Goal: Find specific page/section: Find specific page/section

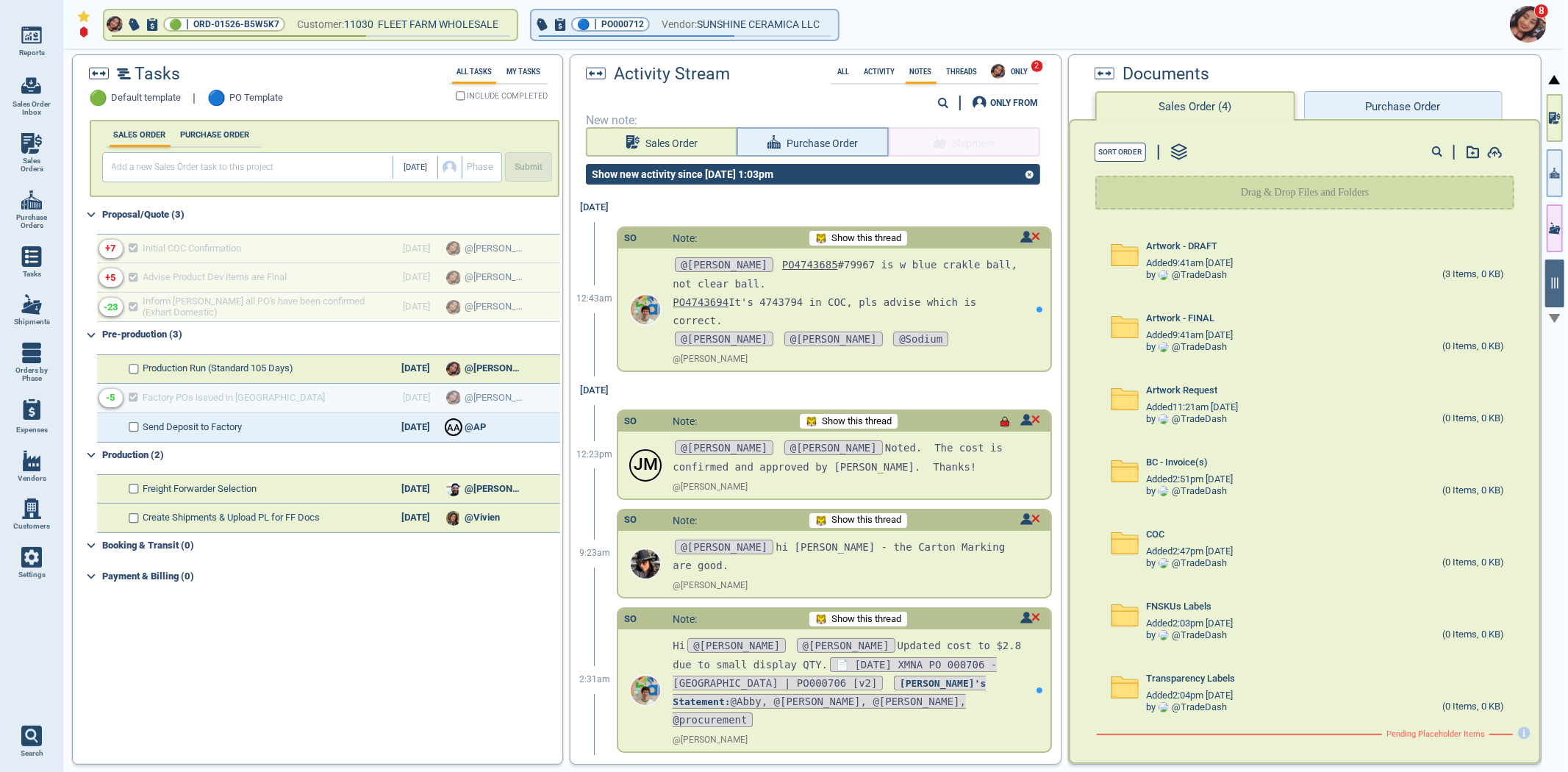
click at [10, 154] on link "Sales Orders" at bounding box center [31, 154] width 63 height 57
select select "50"
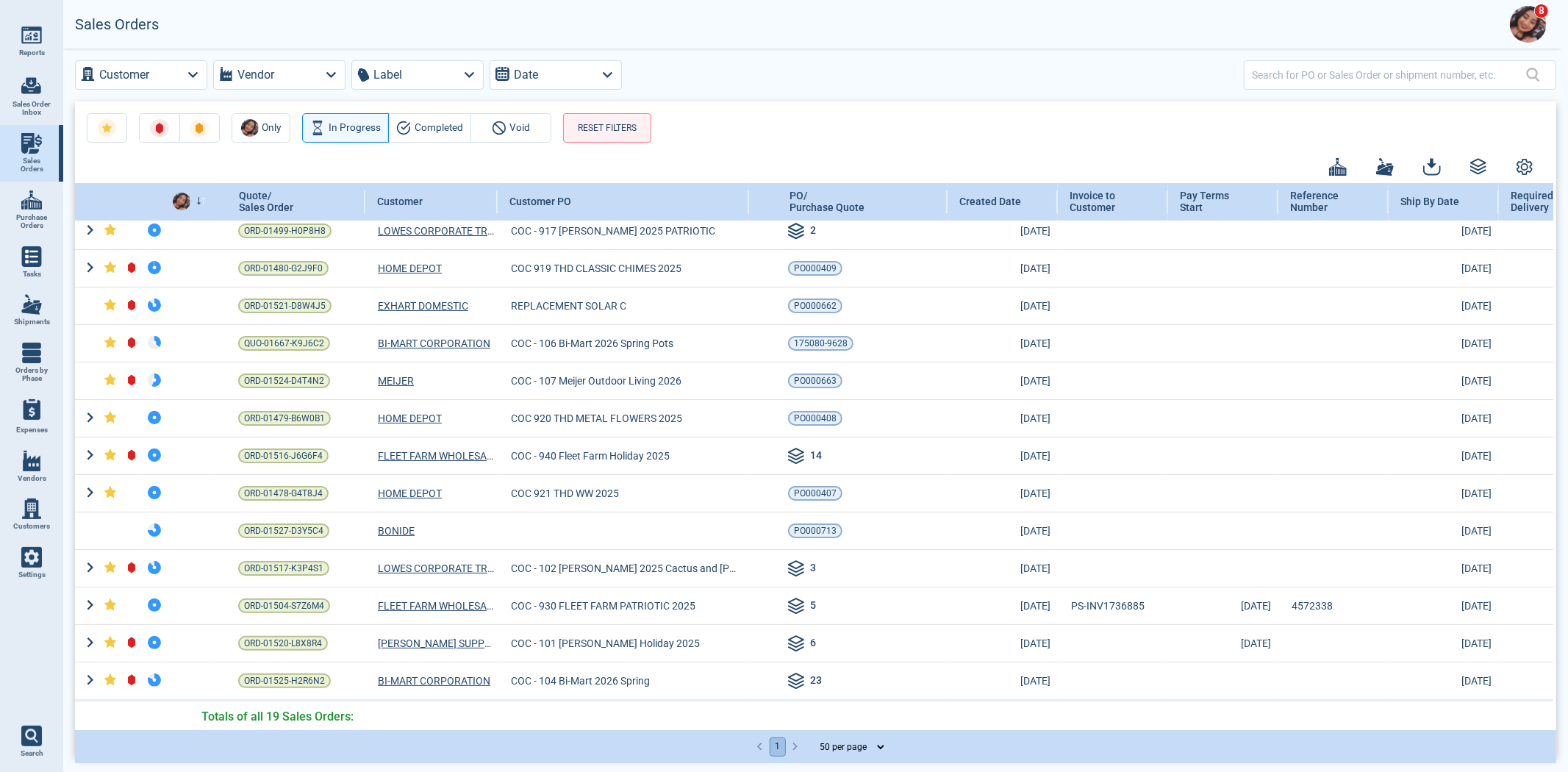
scroll to position [246, 0]
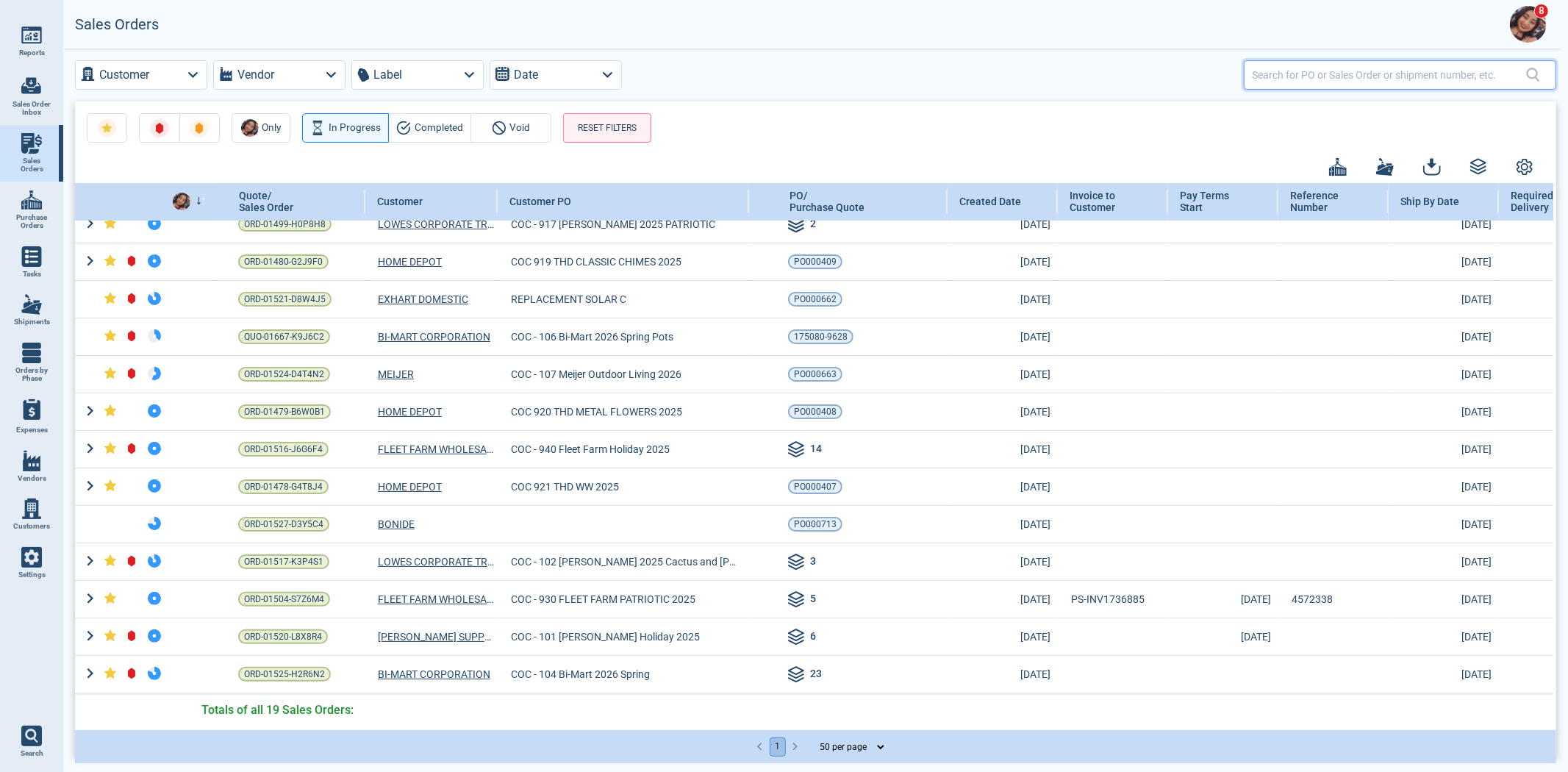
click at [1375, 67] on input "text" at bounding box center [1390, 75] width 275 height 22
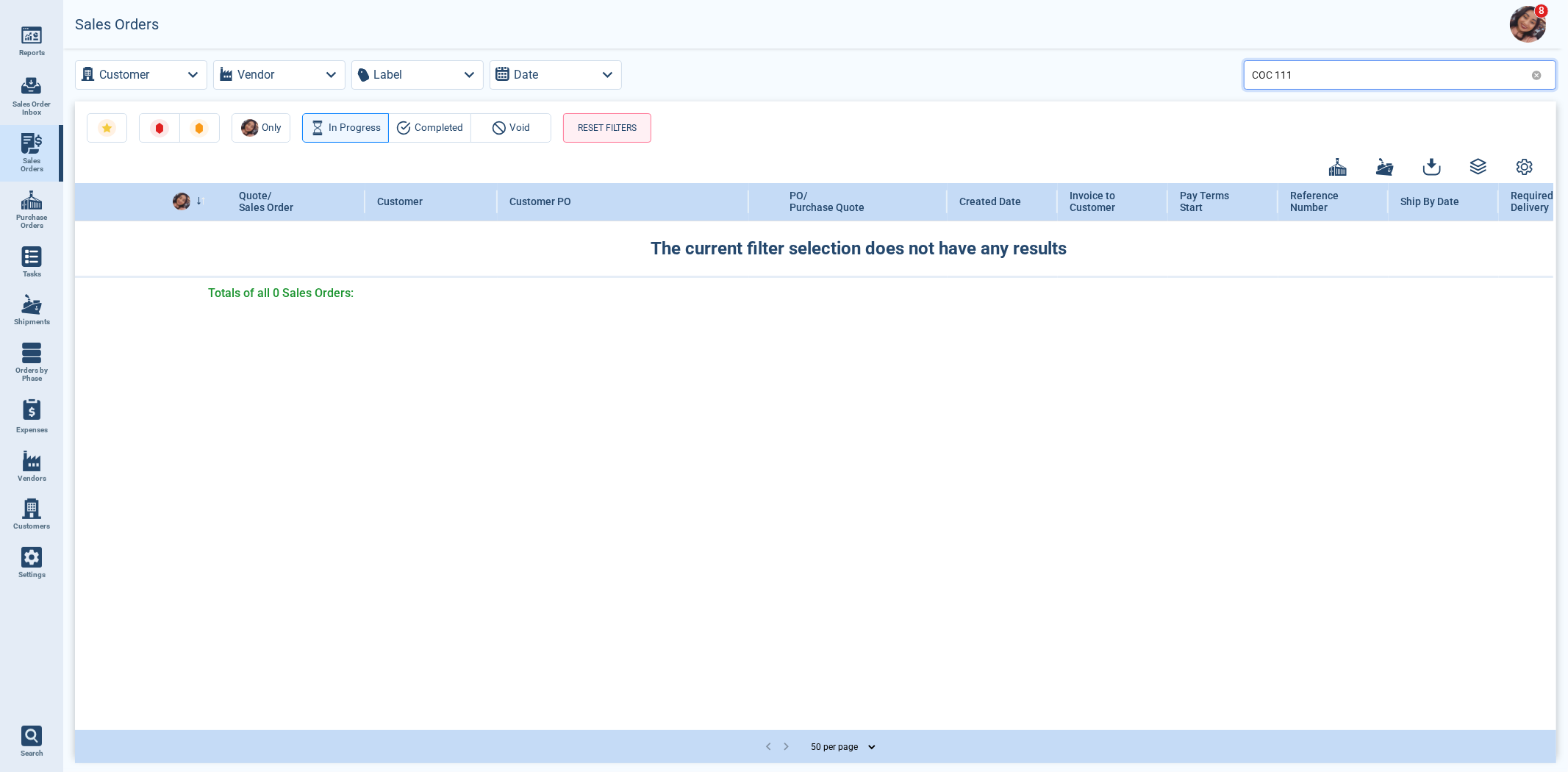
scroll to position [0, 0]
click at [1276, 75] on input "COC 109" at bounding box center [1389, 75] width 274 height 22
type input "COC-107"
click at [634, 131] on button "RESET FILTERS" at bounding box center [607, 128] width 88 height 29
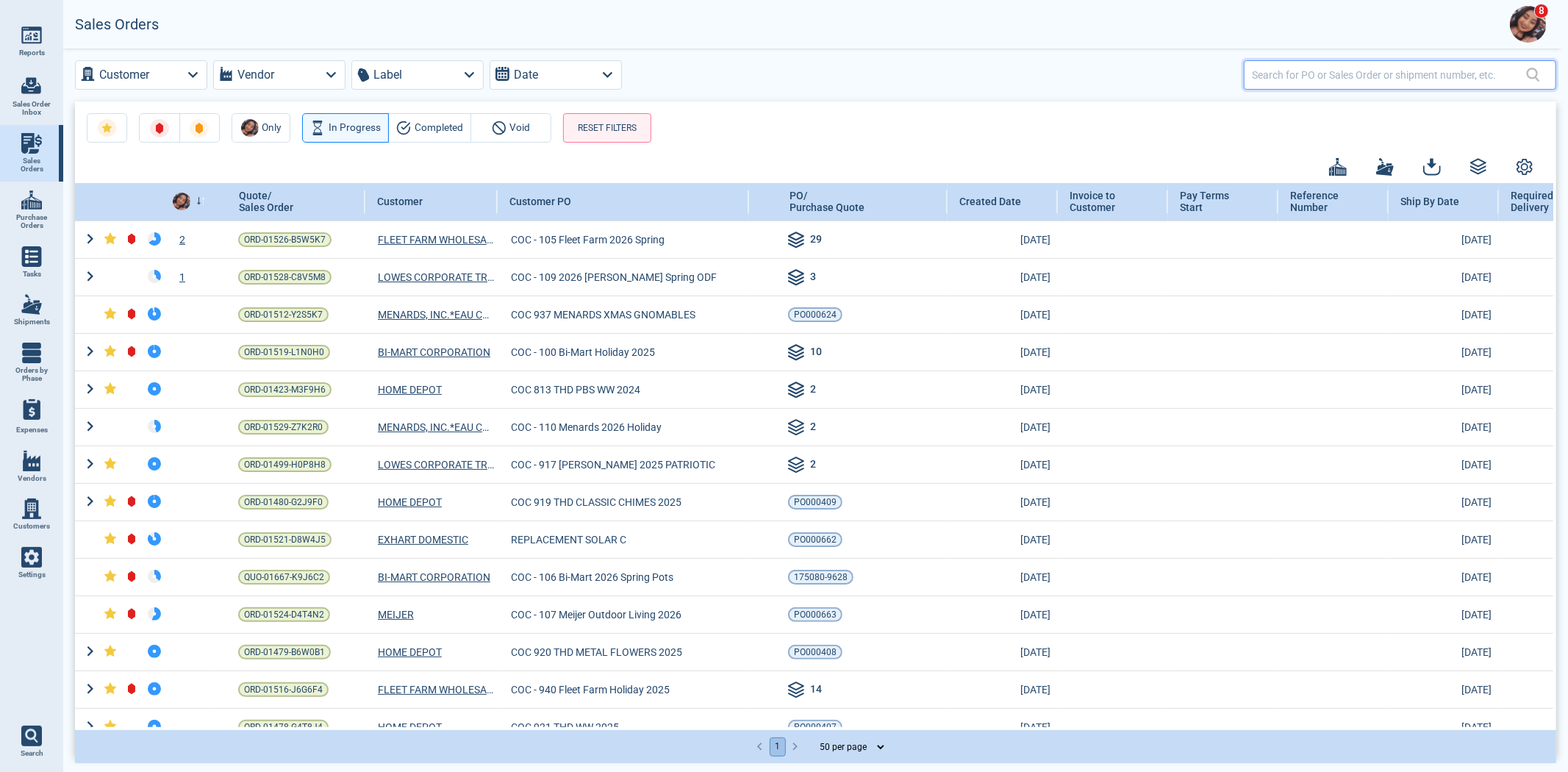
click at [1296, 71] on input "text" at bounding box center [1390, 75] width 275 height 22
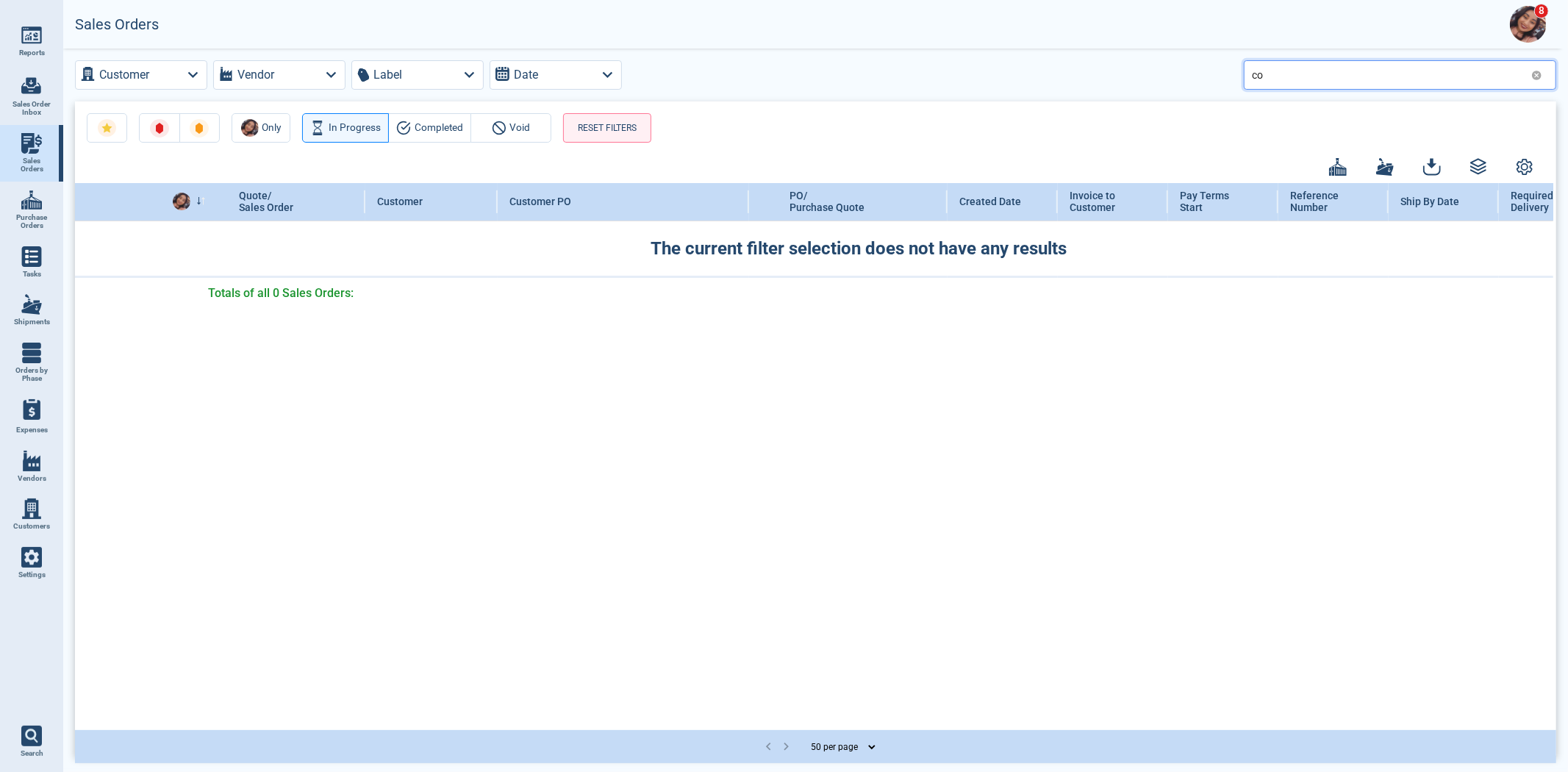
type input "c"
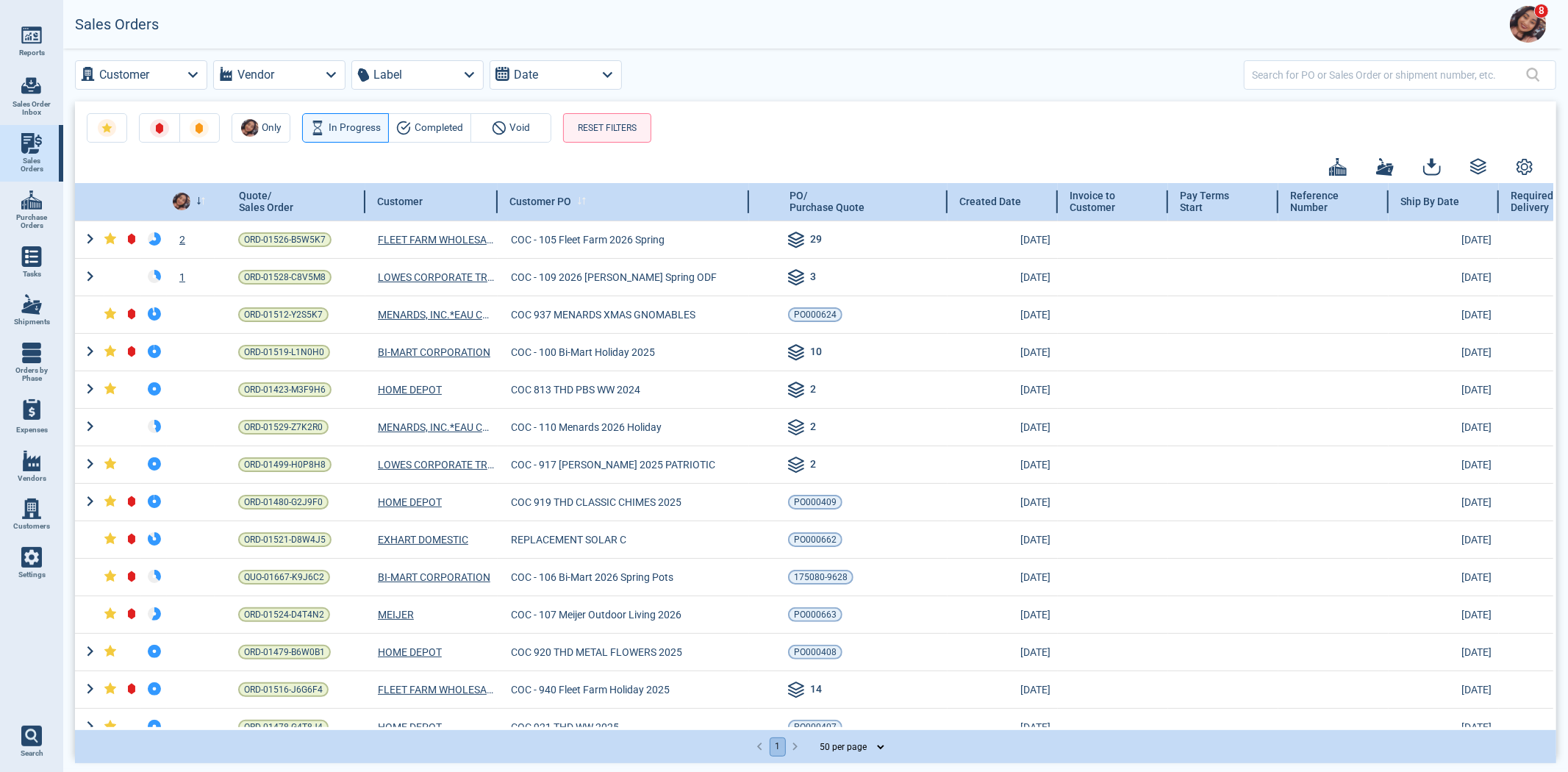
click at [583, 201] on icon at bounding box center [582, 201] width 10 height 8
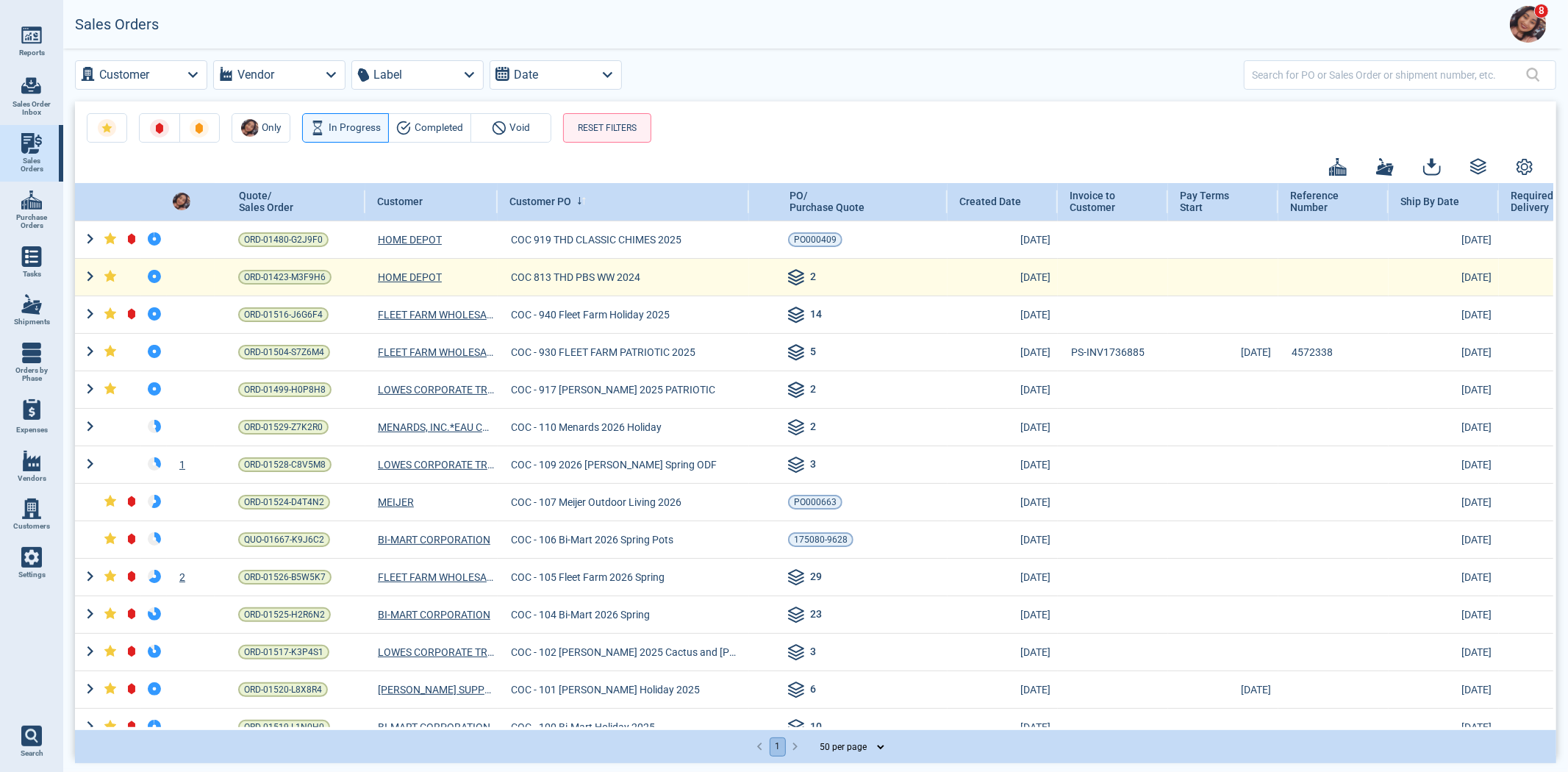
scroll to position [163, 0]
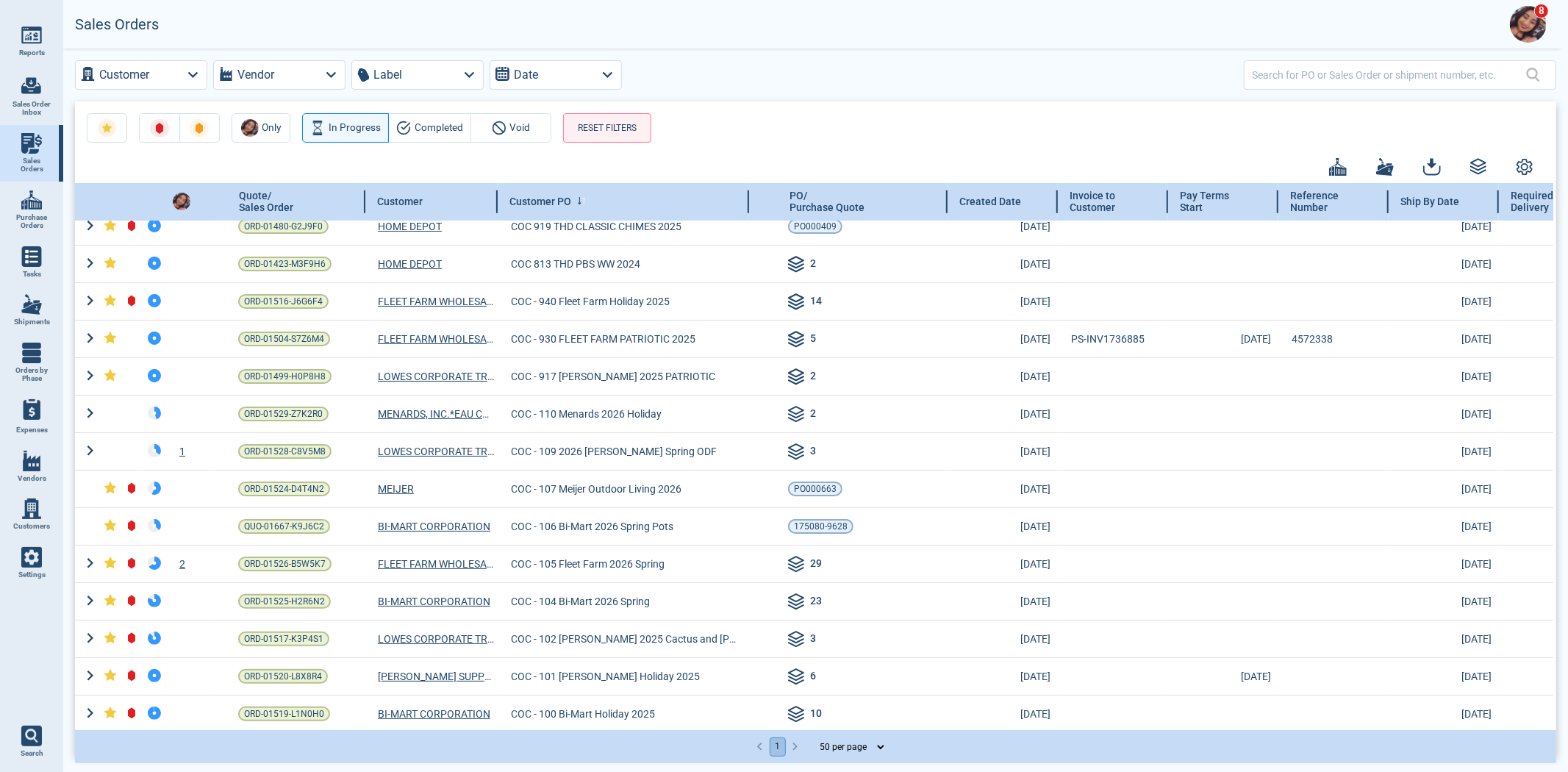
click at [581, 200] on icon at bounding box center [582, 201] width 10 height 8
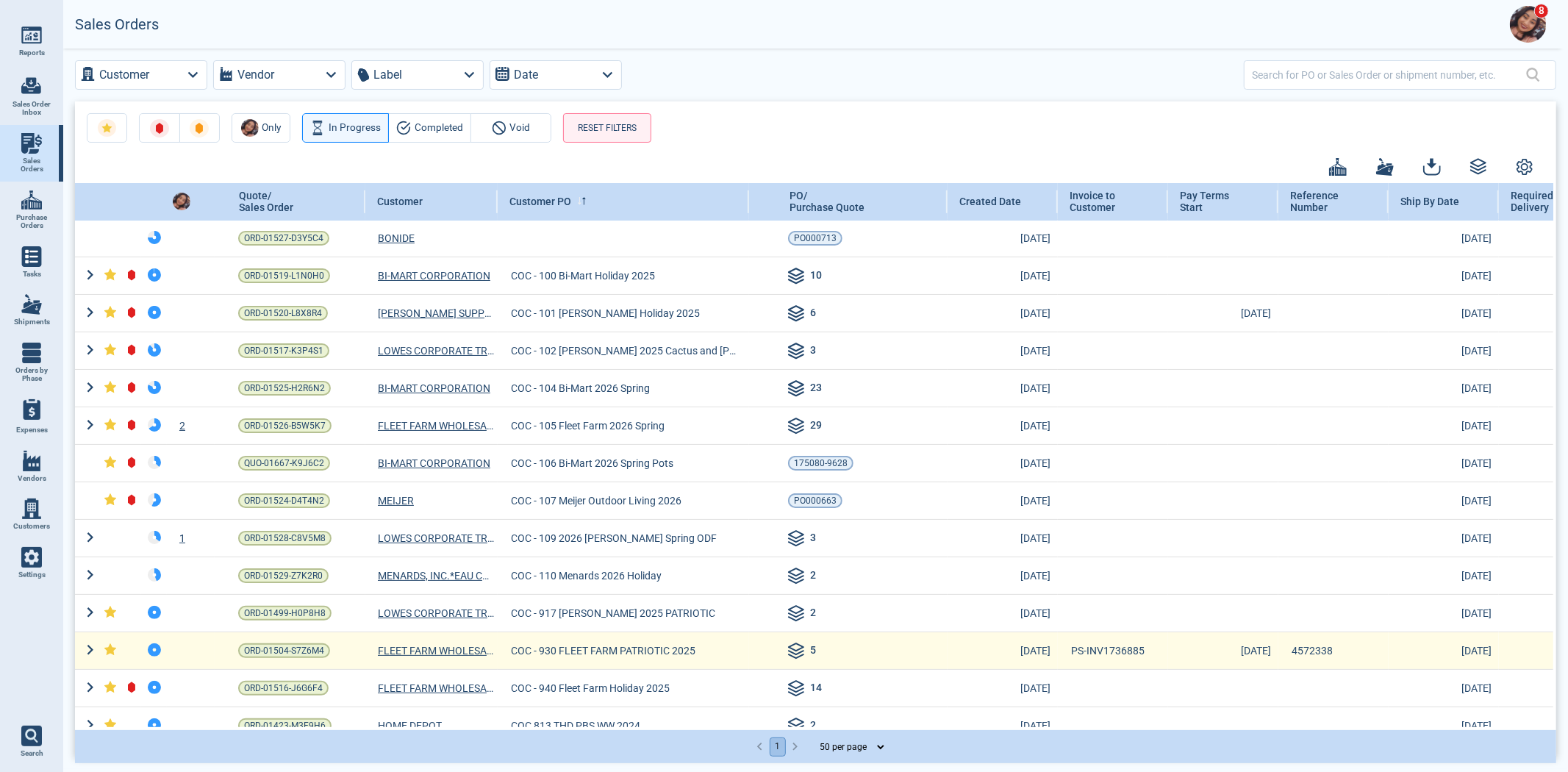
scroll to position [0, 0]
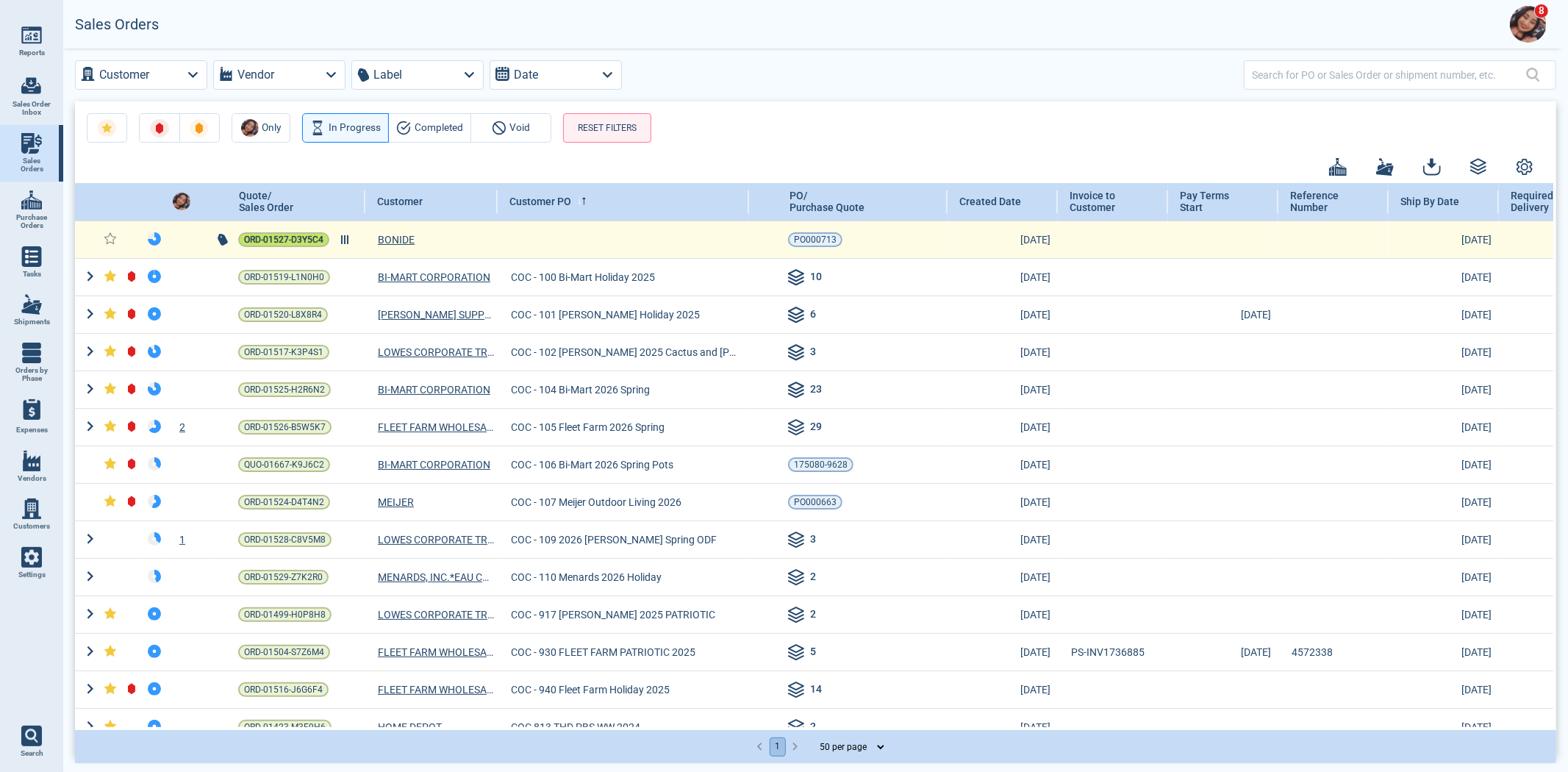
click at [297, 239] on span "ORD-01527-D3Y5C4" at bounding box center [283, 239] width 79 height 15
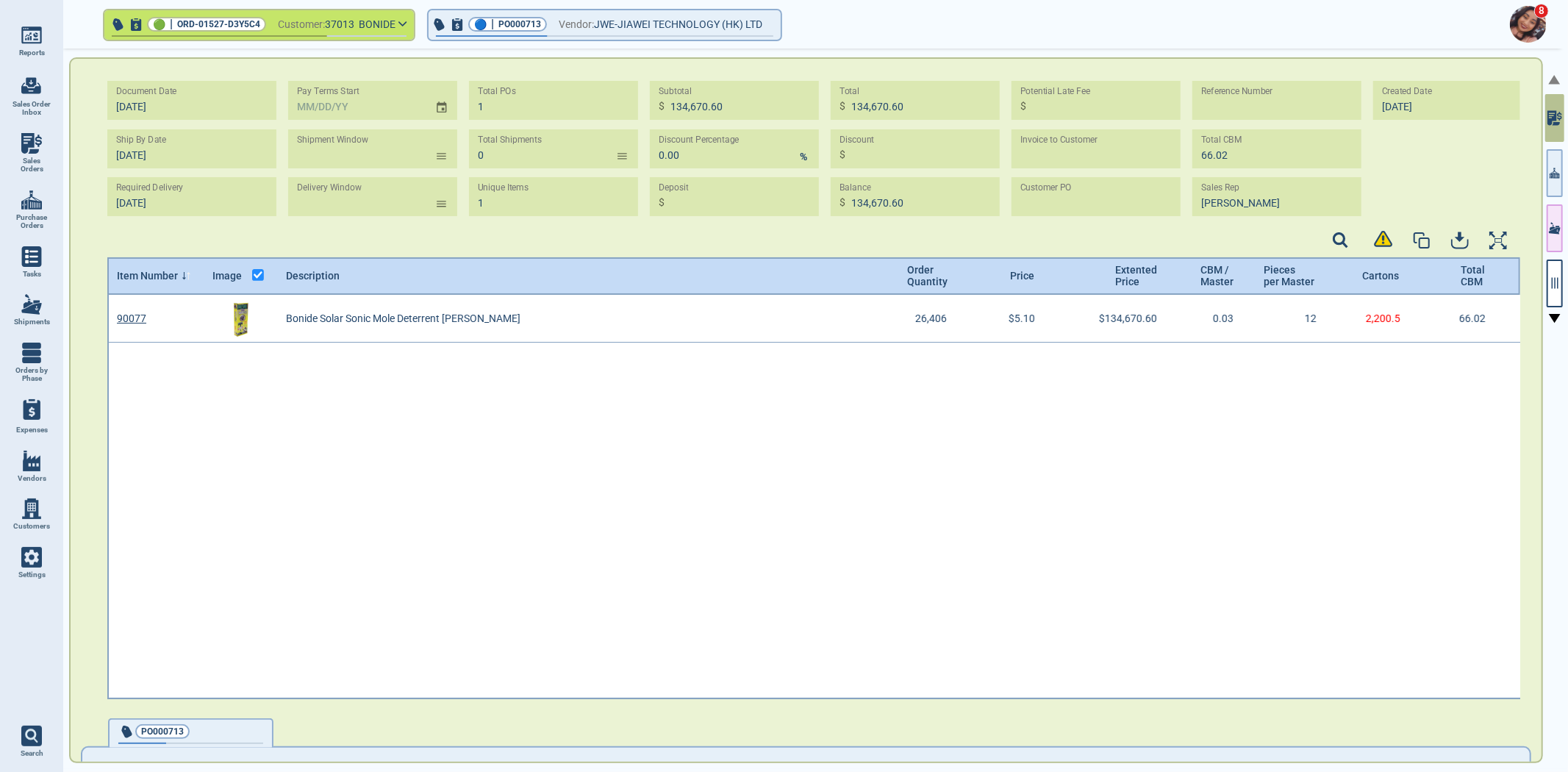
scroll to position [400, 1410]
drag, startPoint x: 265, startPoint y: 25, endPoint x: 163, endPoint y: 29, distance: 102.1
click at [163, 29] on div "🟢 | ORD-01527-D3Y5C4" at bounding box center [207, 25] width 119 height 15
copy div "🟢 | ORD-01527-D3Y5C4"
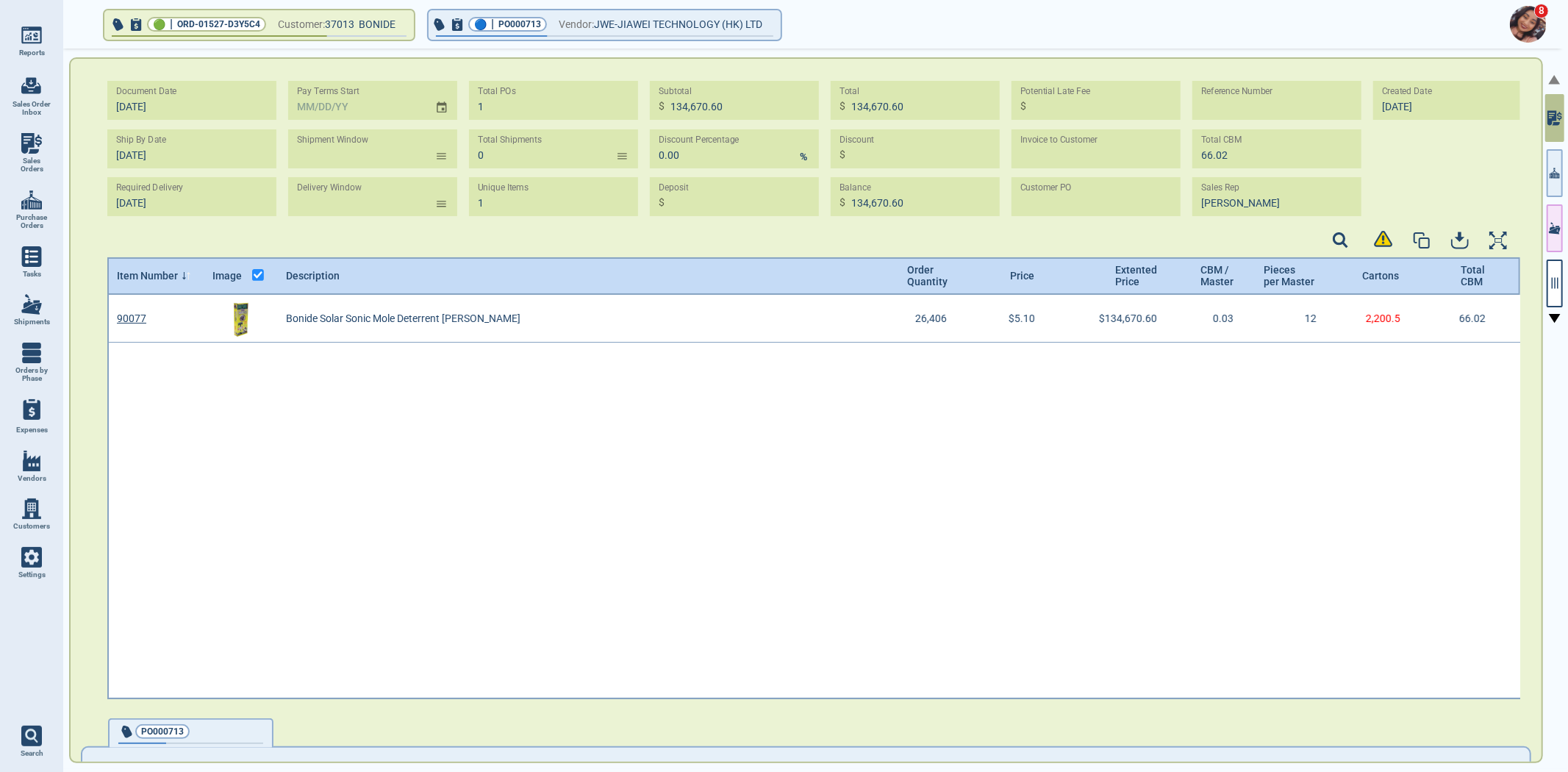
scroll to position [4, 4]
click at [1101, 184] on div "Customer PO" at bounding box center [1096, 187] width 151 height 11
select select "50"
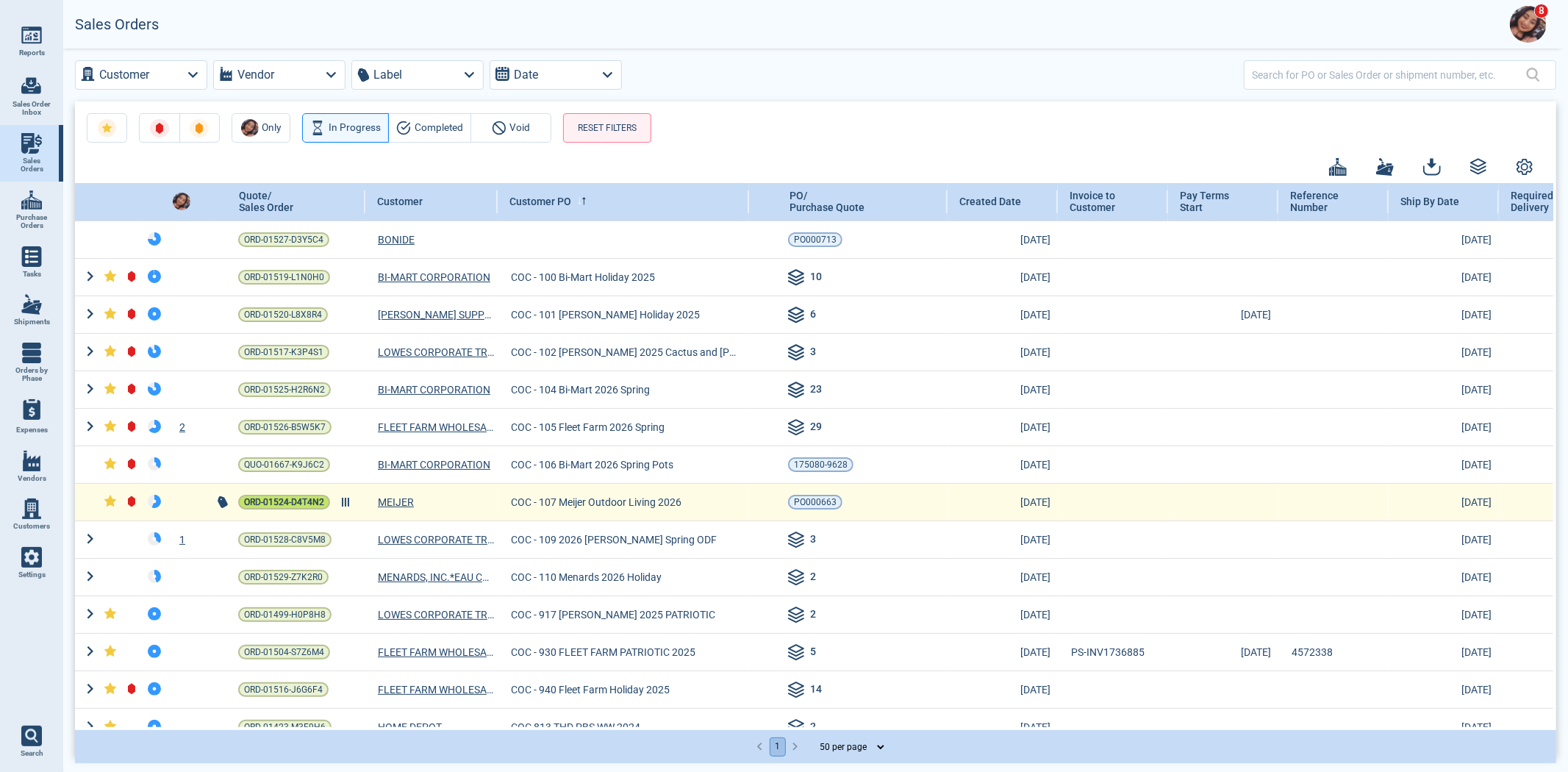
click at [295, 495] on span "ORD-01524-D4T4N2" at bounding box center [283, 502] width 80 height 15
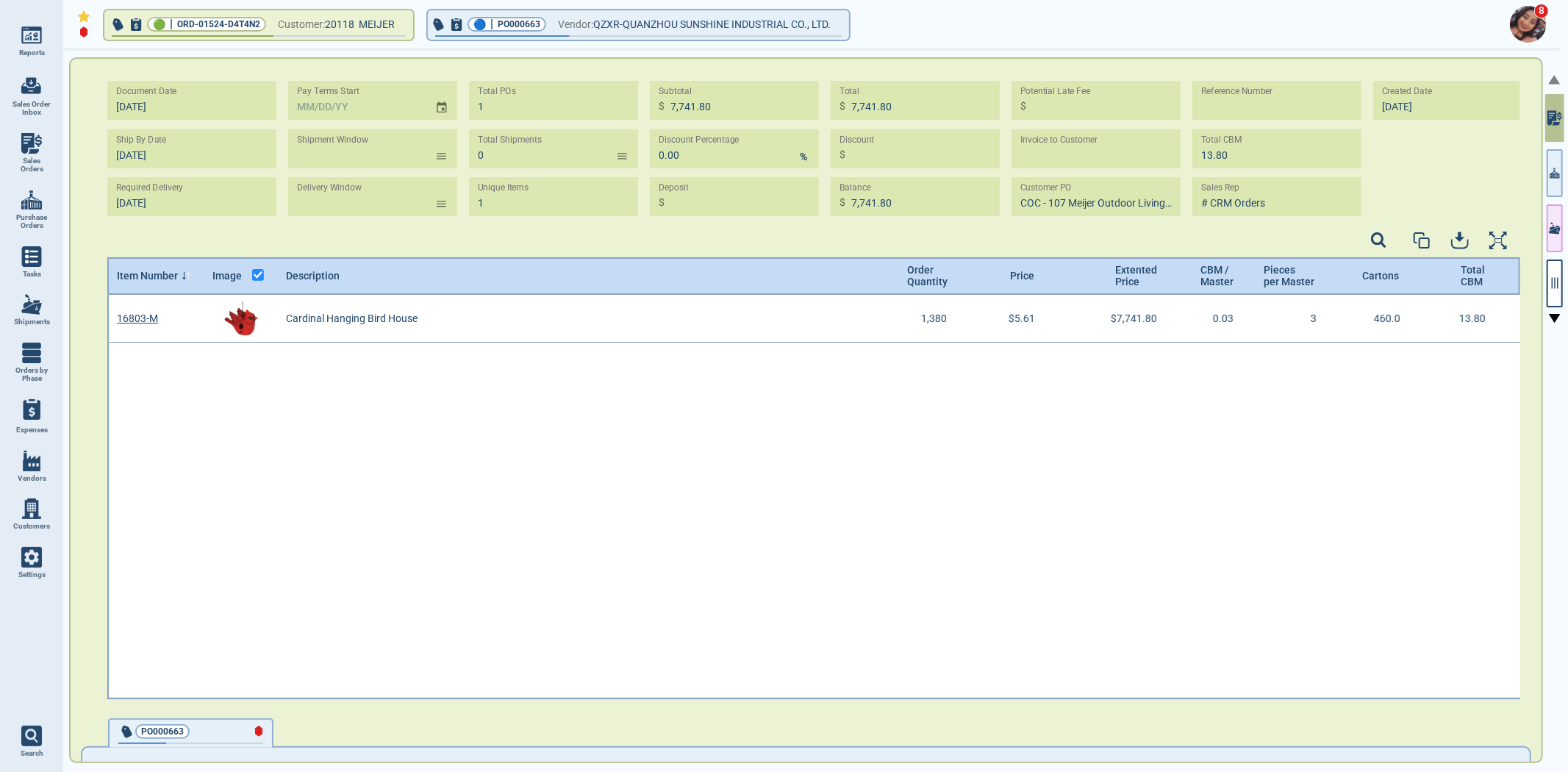
scroll to position [400, 1410]
drag, startPoint x: 265, startPoint y: 25, endPoint x: 156, endPoint y: 30, distance: 109.1
click at [156, 30] on div "🟢 | ORD-01524-D4T4N2" at bounding box center [207, 25] width 119 height 15
click at [155, 30] on div "🟢 | ORD-01524-D4T4N2" at bounding box center [207, 25] width 119 height 15
drag, startPoint x: 262, startPoint y: 25, endPoint x: 178, endPoint y: 27, distance: 84.0
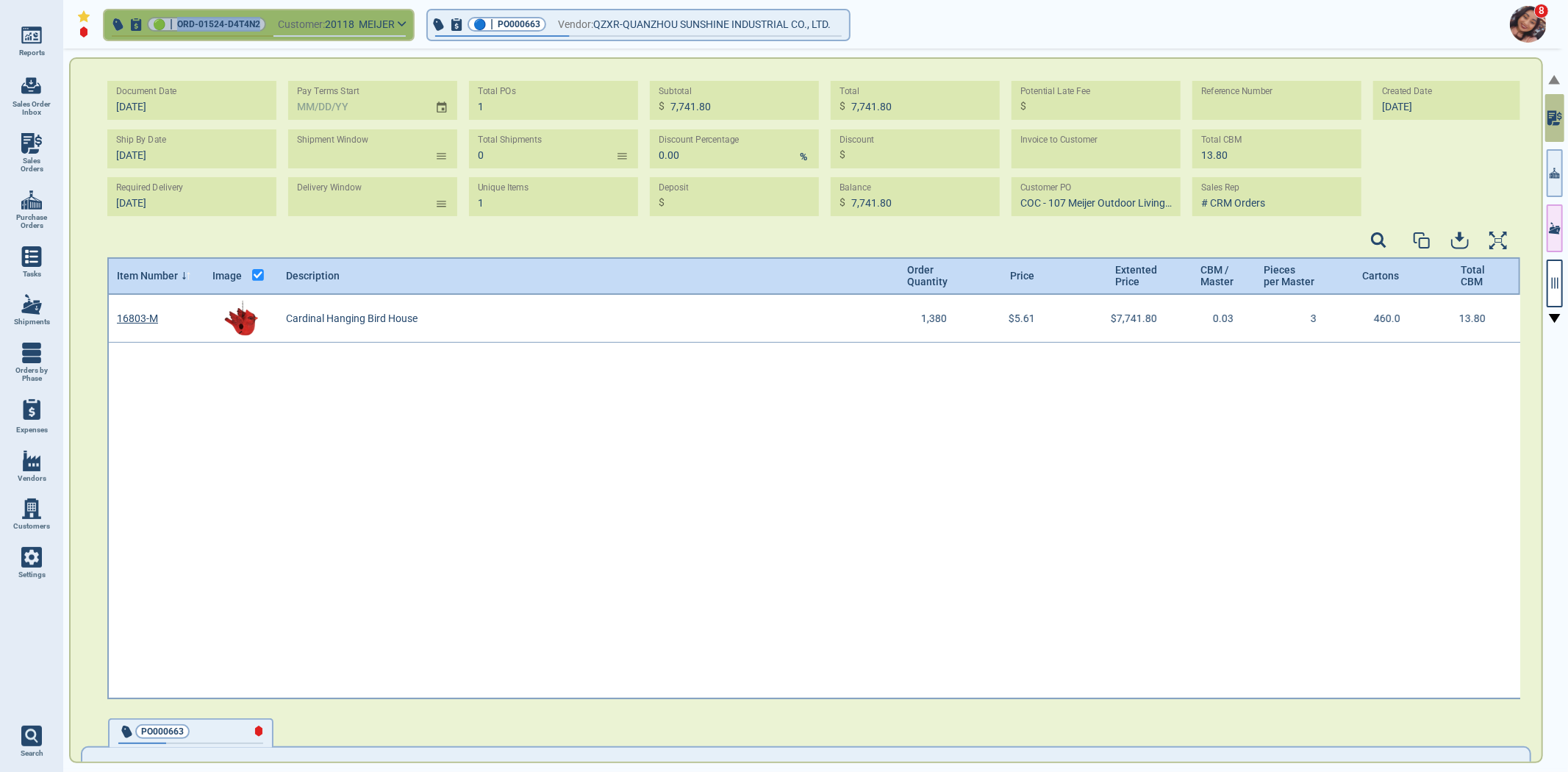
click at [178, 27] on div "🟢 | ORD-01524-D4T4N2" at bounding box center [207, 25] width 119 height 15
copy span "ORD-01524-D4T4N2"
select select "50"
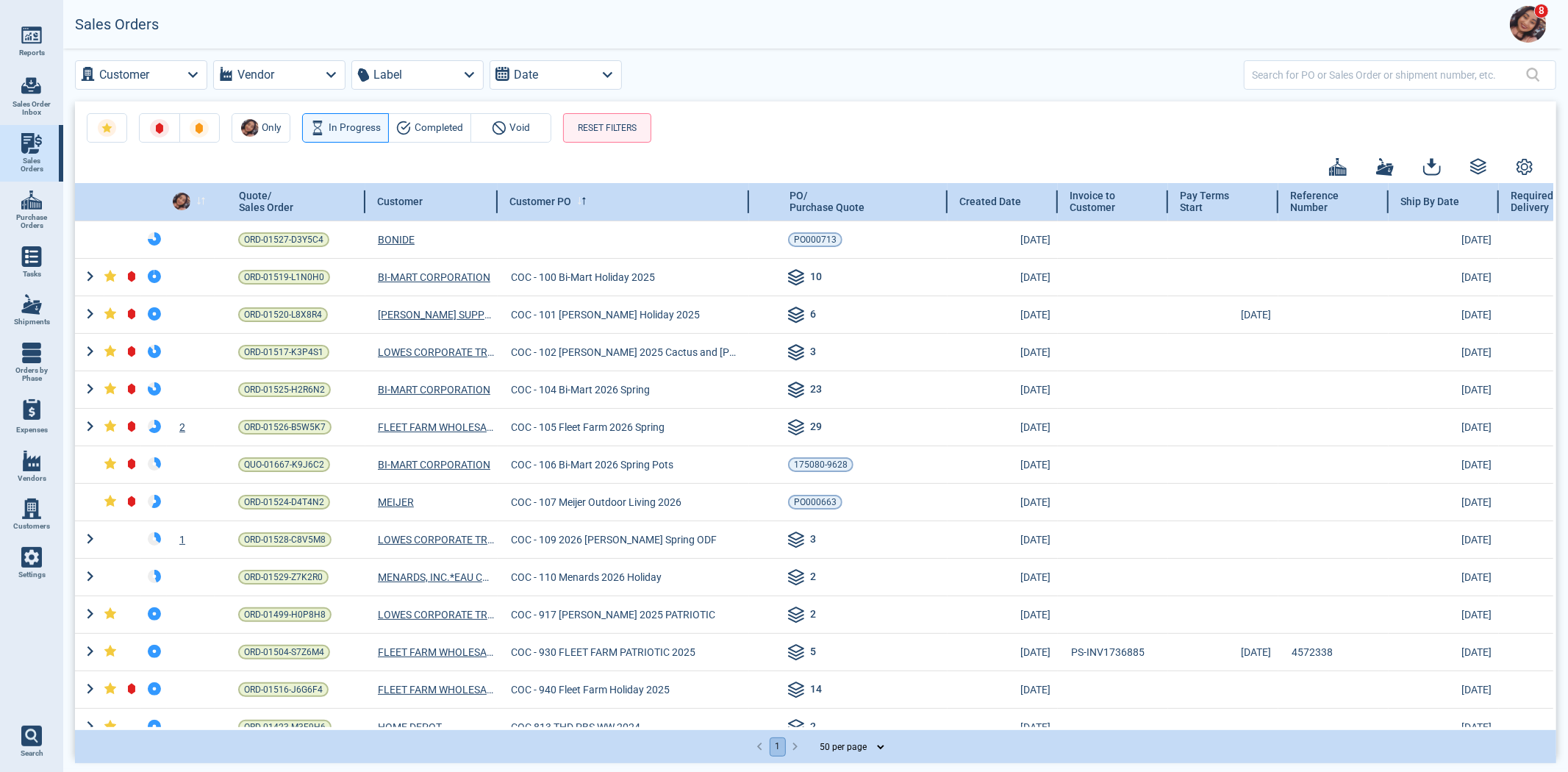
click at [204, 200] on div at bounding box center [222, 201] width 110 height 37
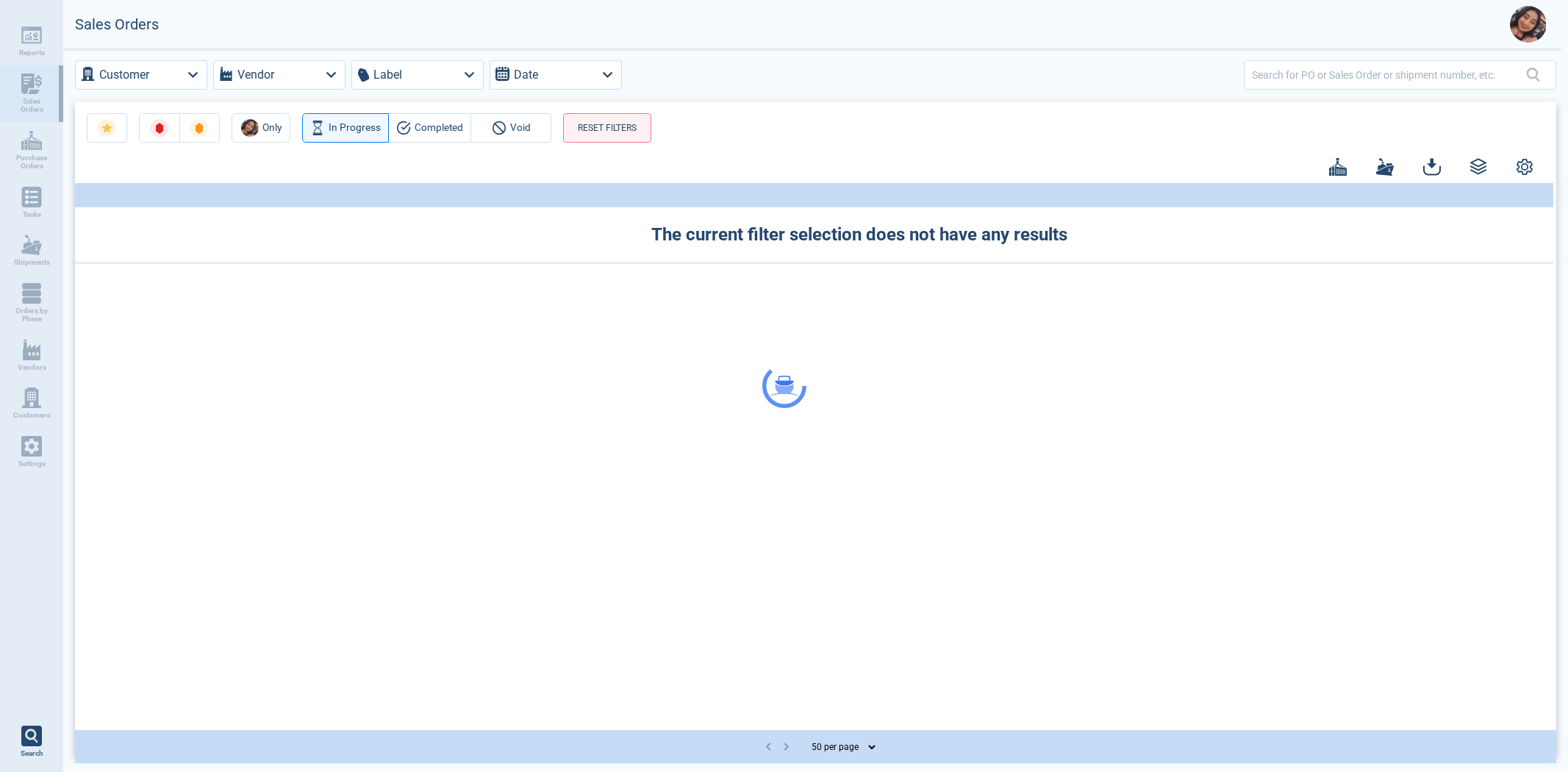
select select "50"
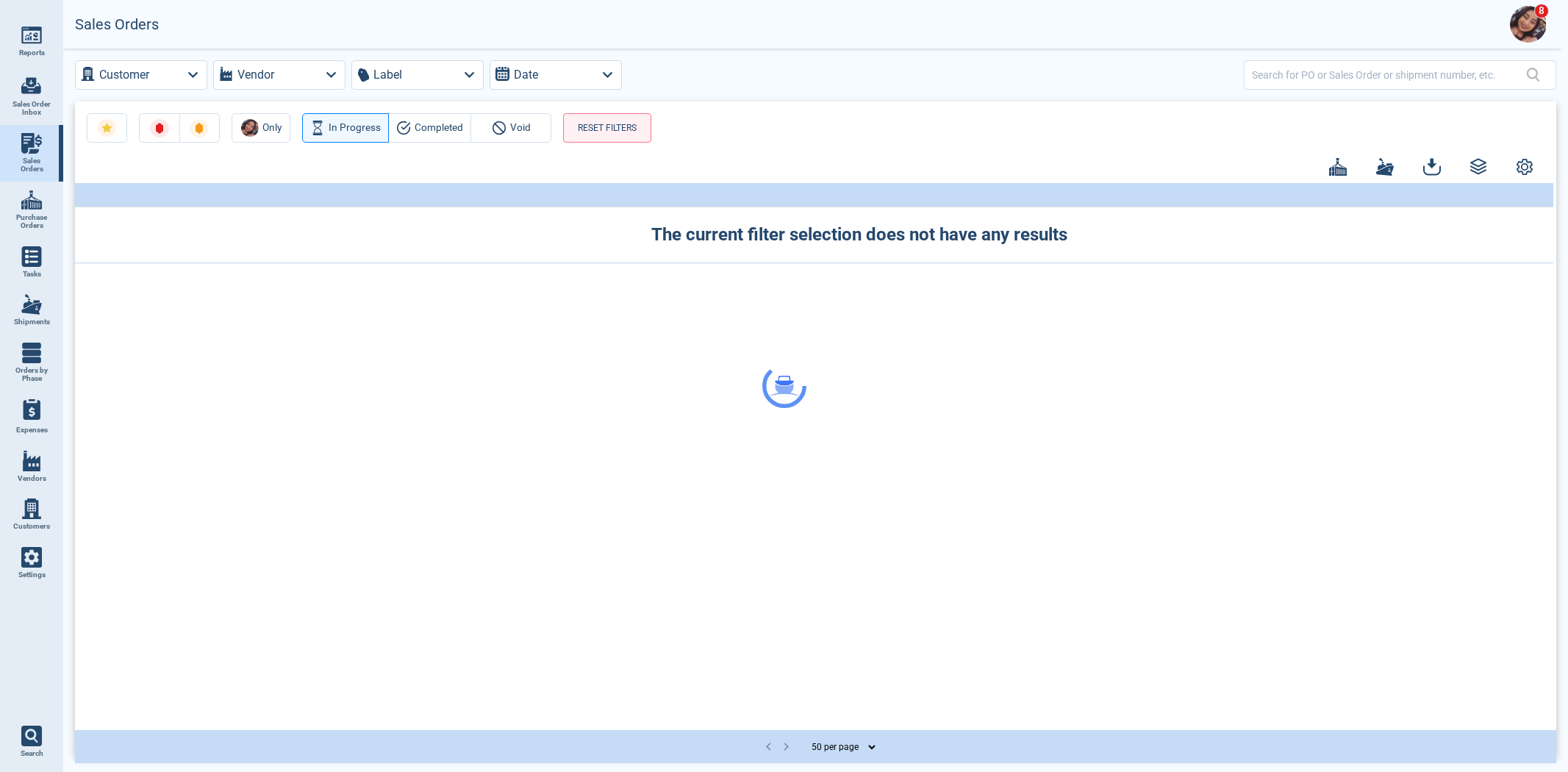
select select "50"
